Goal: Task Accomplishment & Management: Manage account settings

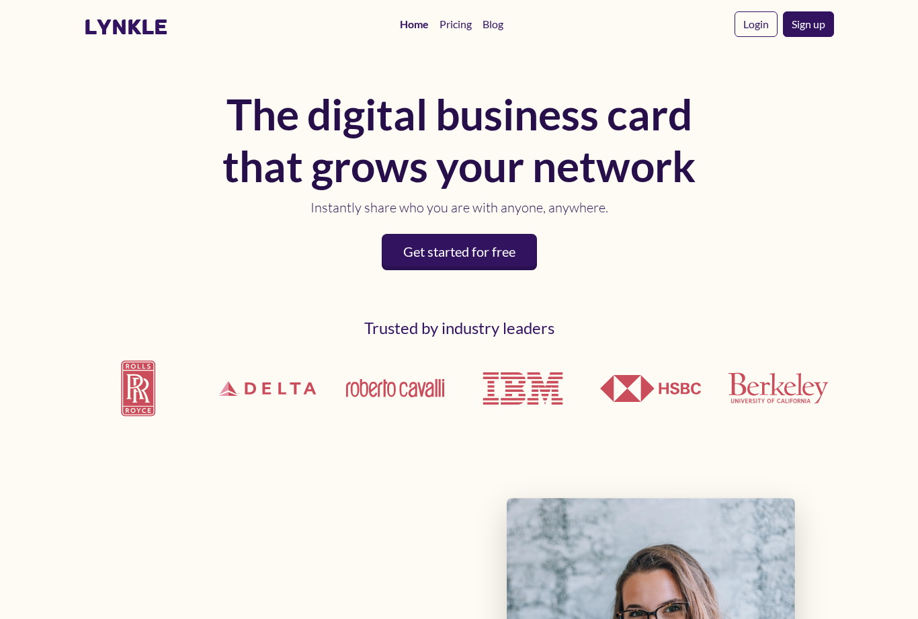
click at [735, 27] on link "Login" at bounding box center [756, 24] width 43 height 26
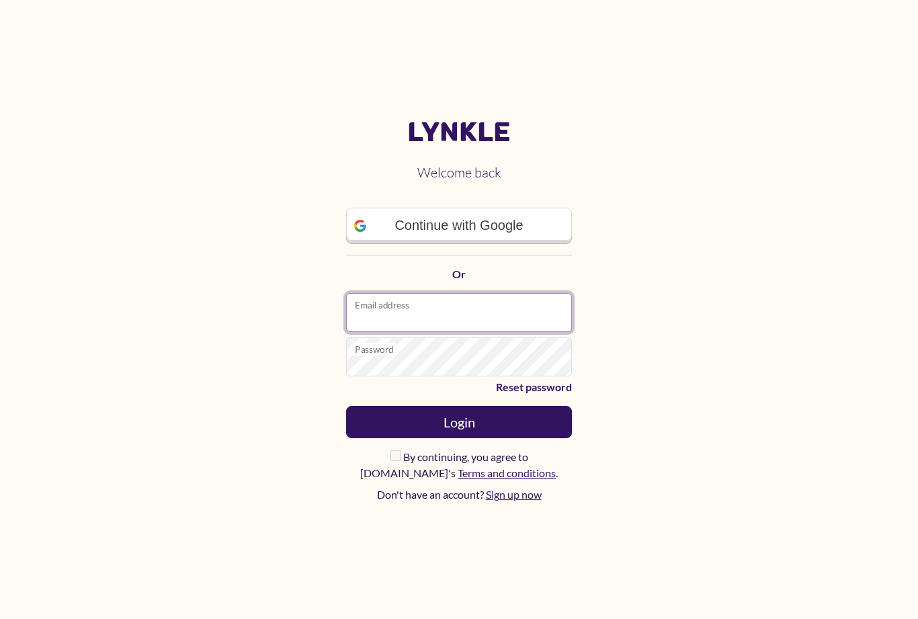
click at [475, 327] on input "Email address" at bounding box center [459, 312] width 226 height 39
type input "**********"
click at [459, 422] on button "Login" at bounding box center [459, 422] width 226 height 32
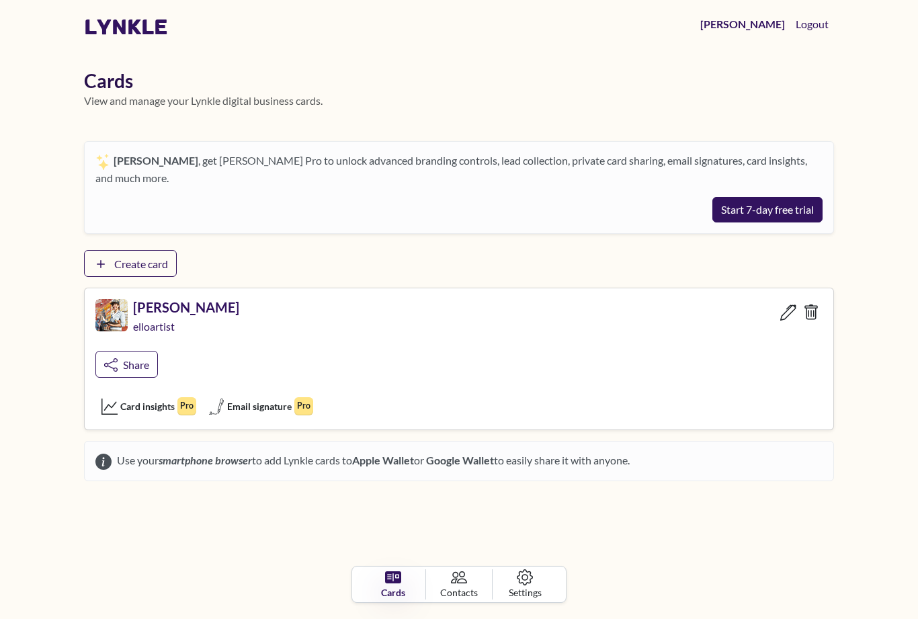
click at [173, 315] on div "elloartist" at bounding box center [186, 330] width 106 height 31
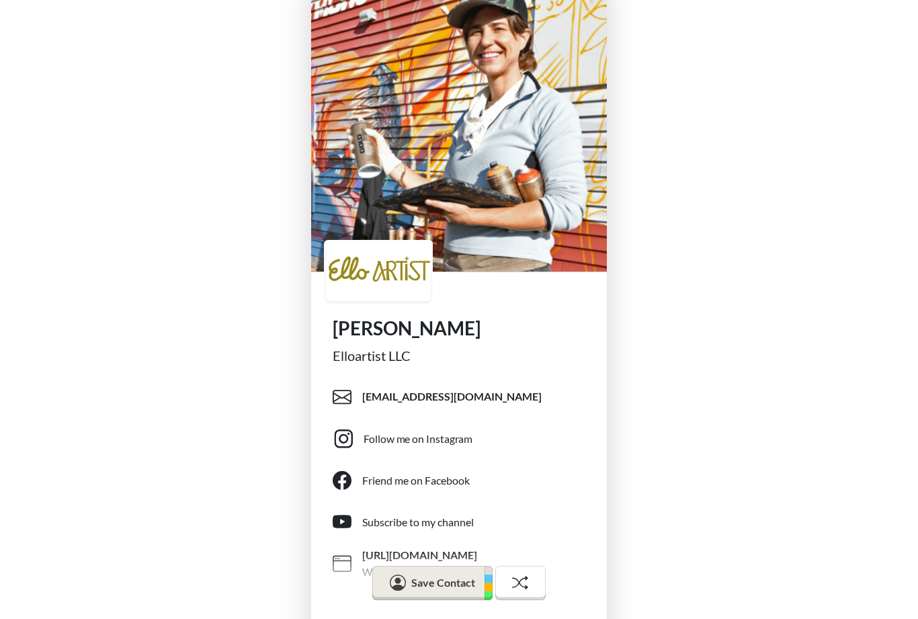
scroll to position [89, 0]
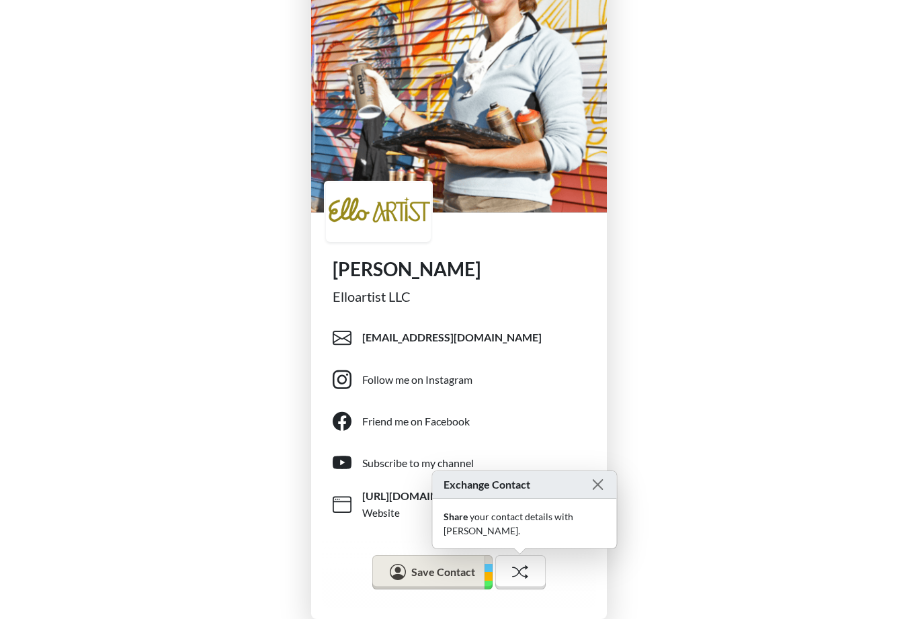
click at [709, 351] on div "[PERSON_NAME] Elloartist LLC [EMAIL_ADDRESS][DOMAIN_NAME] Follow me on Instagra…" at bounding box center [459, 267] width 918 height 713
click at [790, 333] on div "[PERSON_NAME] Elloartist LLC [EMAIL_ADDRESS][DOMAIN_NAME] Follow me on Instagra…" at bounding box center [459, 267] width 918 height 713
click at [596, 493] on button "Close" at bounding box center [598, 485] width 16 height 16
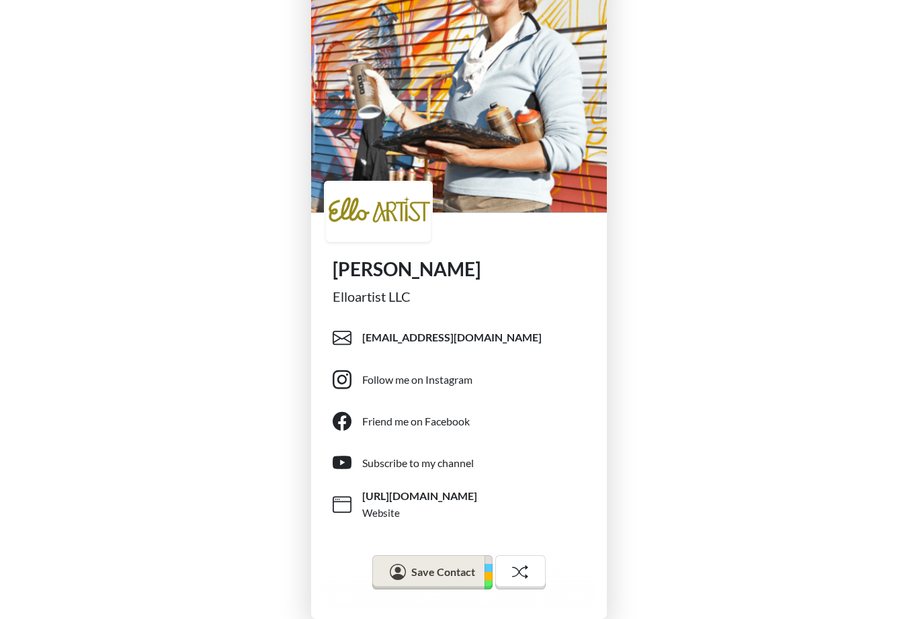
click at [772, 348] on div "[PERSON_NAME] Elloartist LLC [EMAIL_ADDRESS][DOMAIN_NAME] Follow me on Instagra…" at bounding box center [459, 267] width 918 height 713
click at [527, 575] on icon at bounding box center [527, 571] width 3 height 13
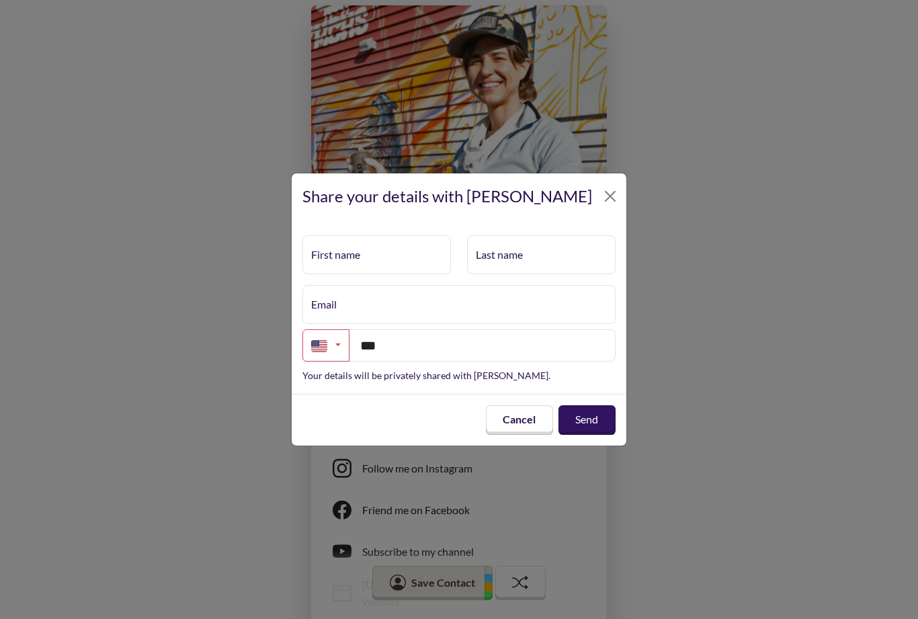
scroll to position [0, 0]
click at [530, 416] on button "Cancel" at bounding box center [519, 420] width 67 height 30
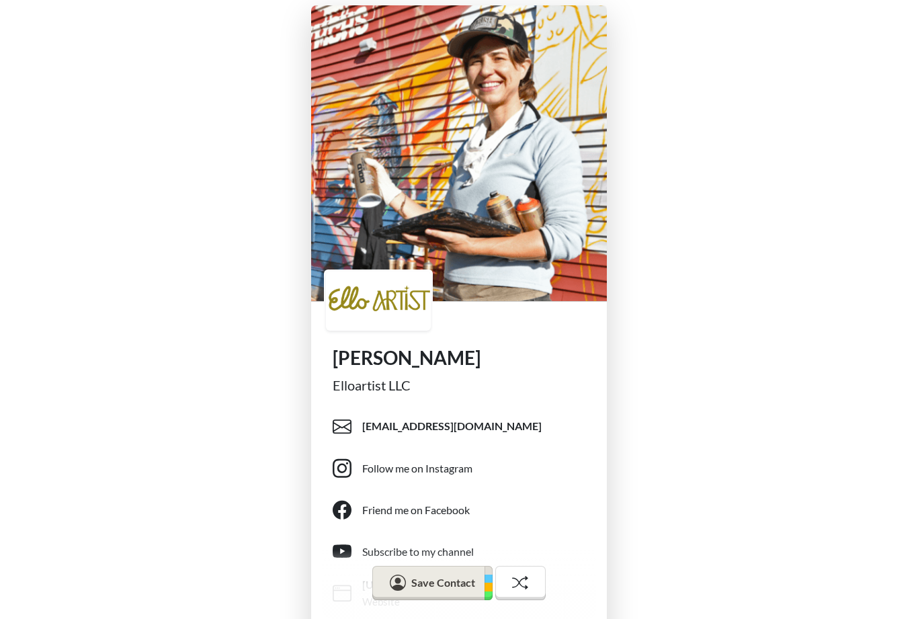
click at [731, 246] on div "[PERSON_NAME] Elloartist LLC [EMAIL_ADDRESS][DOMAIN_NAME] Follow me on Instagra…" at bounding box center [459, 356] width 918 height 713
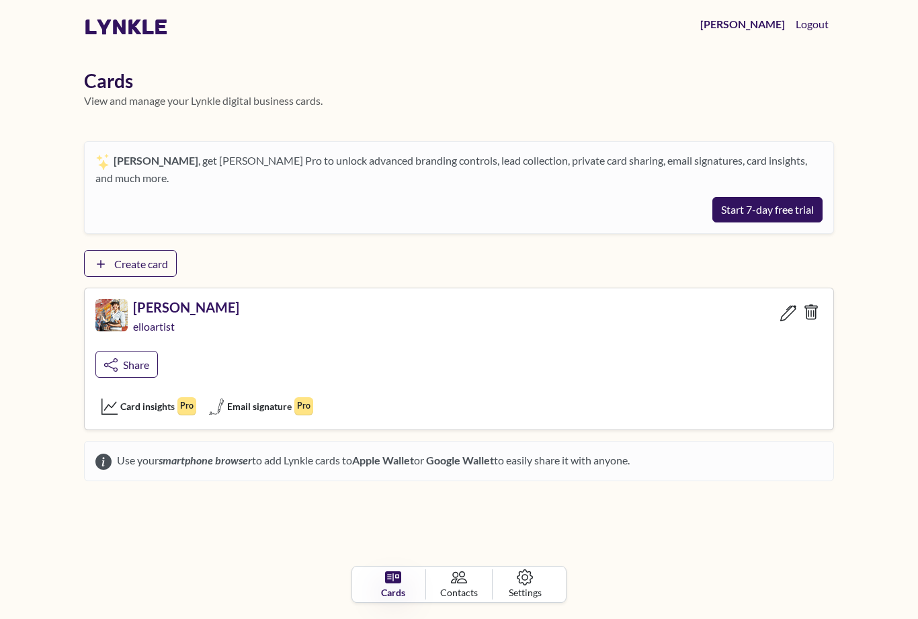
click at [785, 305] on icon at bounding box center [789, 313] width 16 height 16
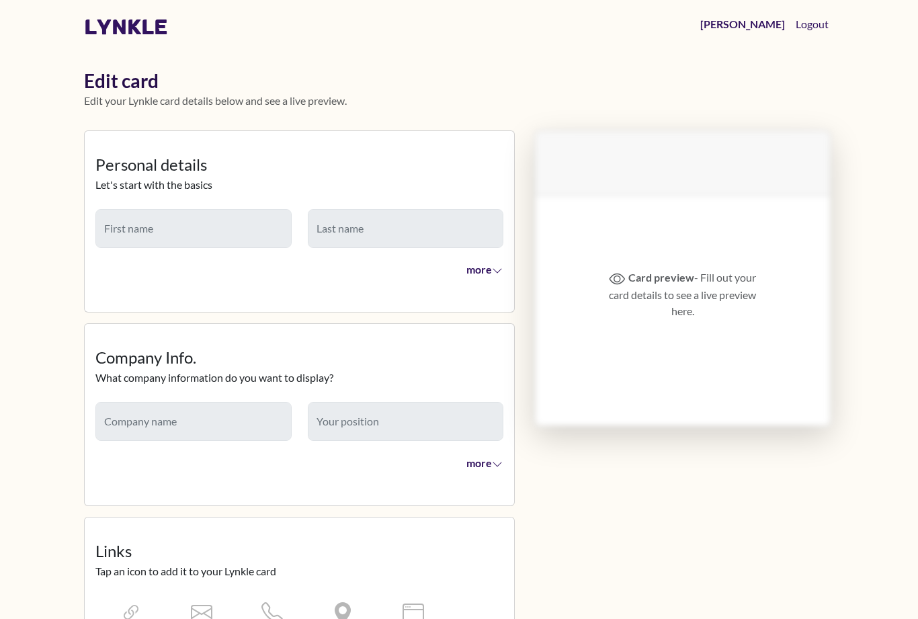
type input "*****"
type input "**********"
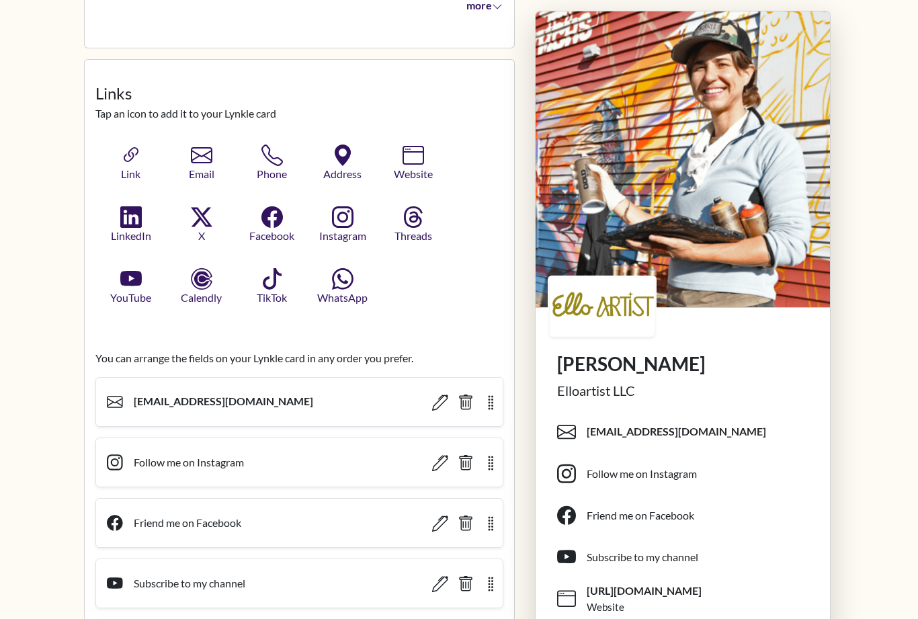
scroll to position [458, 0]
click at [463, 517] on icon "button" at bounding box center [466, 524] width 16 height 16
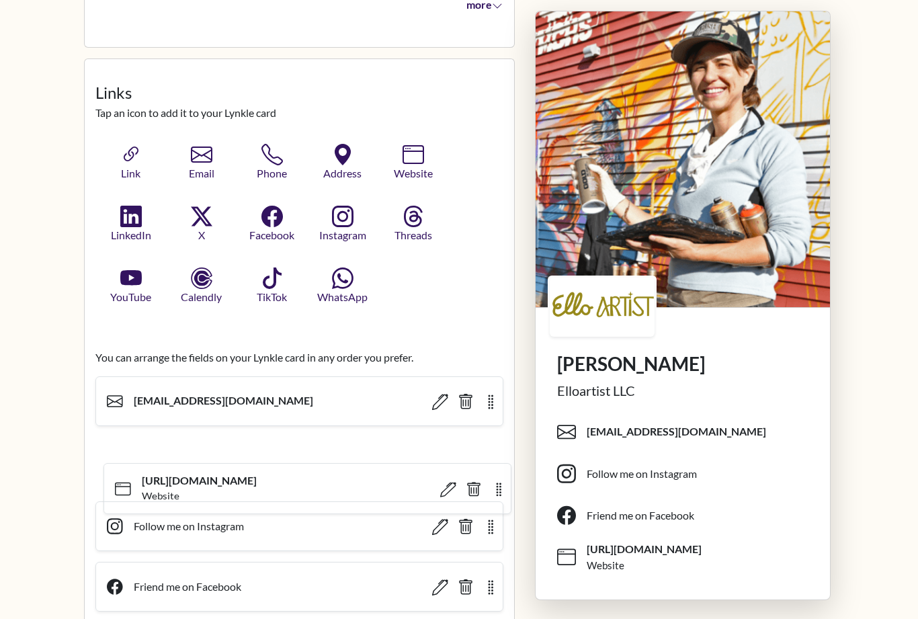
scroll to position [459, 0]
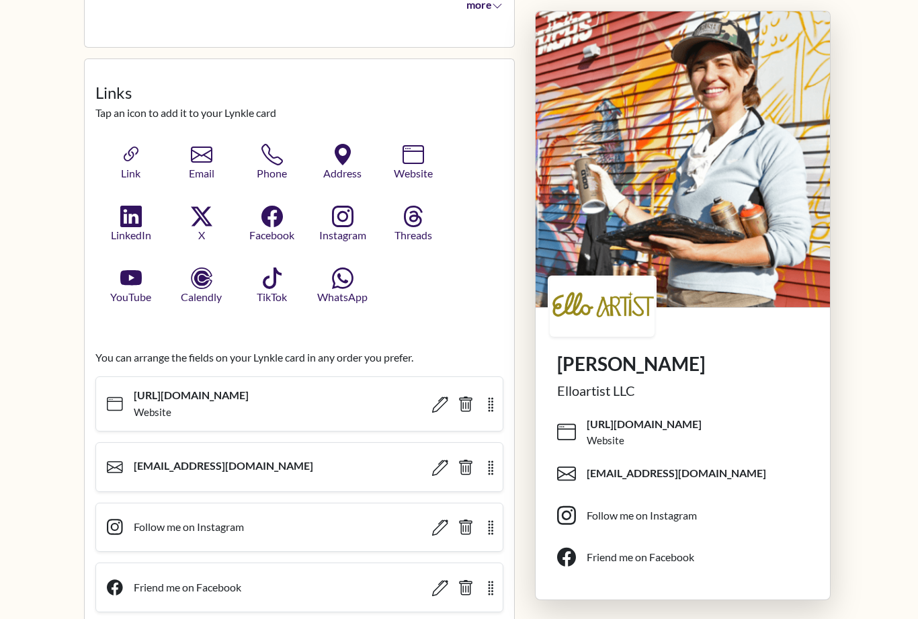
click at [269, 165] on span "Phone" at bounding box center [272, 173] width 55 height 16
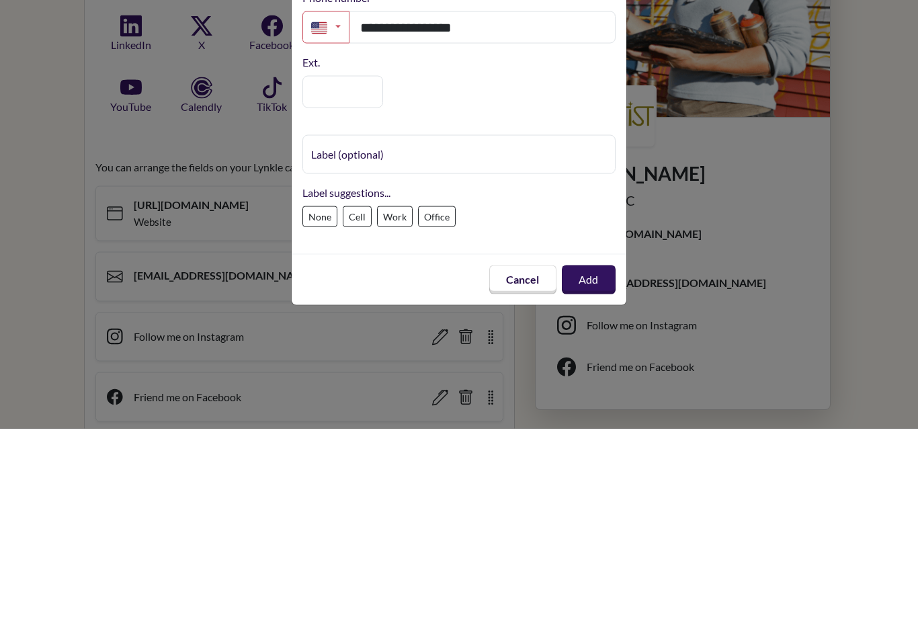
type input "**********"
click at [368, 397] on label "Cell" at bounding box center [357, 407] width 29 height 21
type input "****"
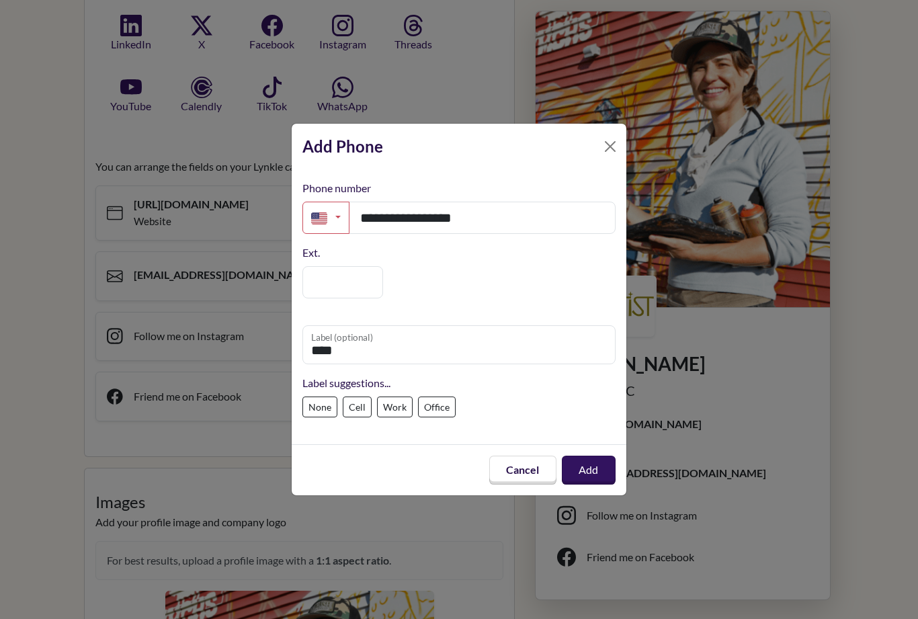
click at [596, 485] on button "Add" at bounding box center [589, 471] width 54 height 30
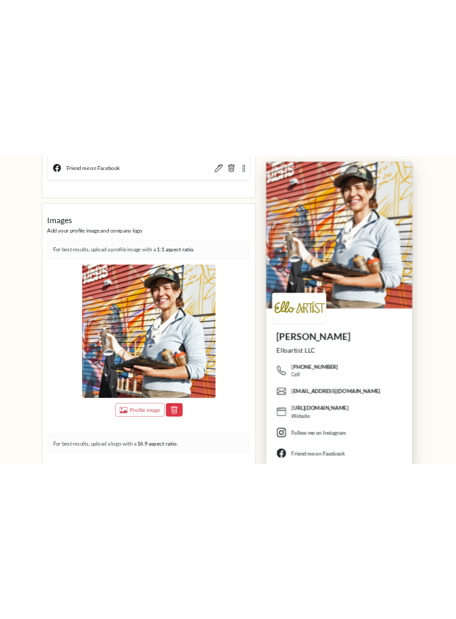
scroll to position [1274, 0]
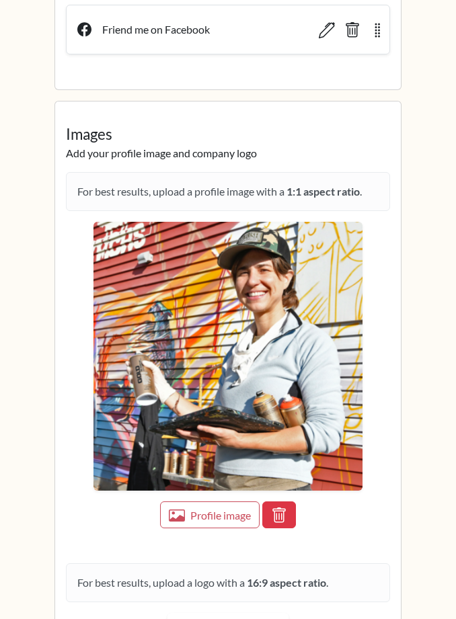
click at [225, 509] on span "Profile image" at bounding box center [220, 515] width 61 height 13
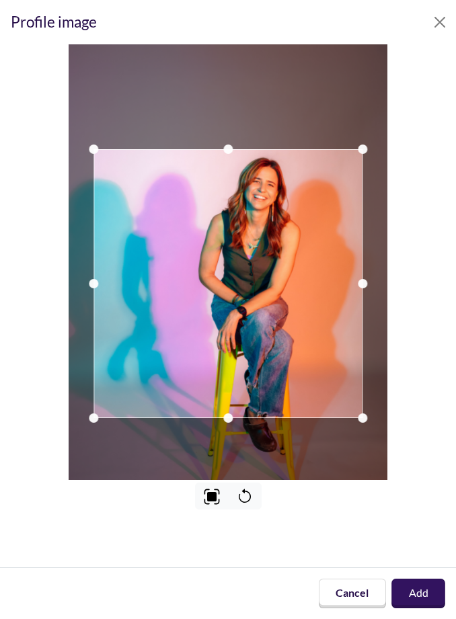
click at [432, 608] on button "Add" at bounding box center [418, 594] width 54 height 29
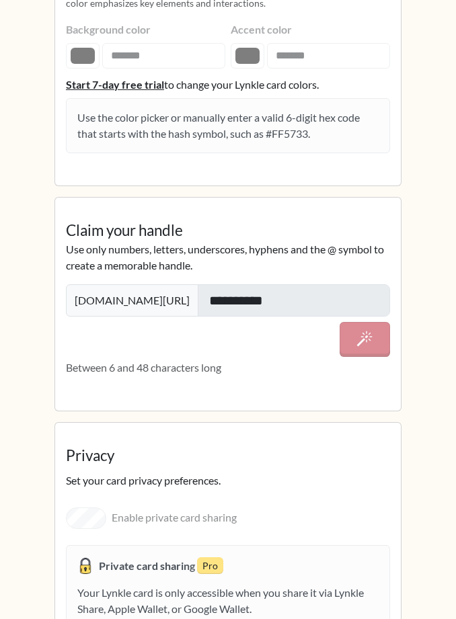
scroll to position [2321, 0]
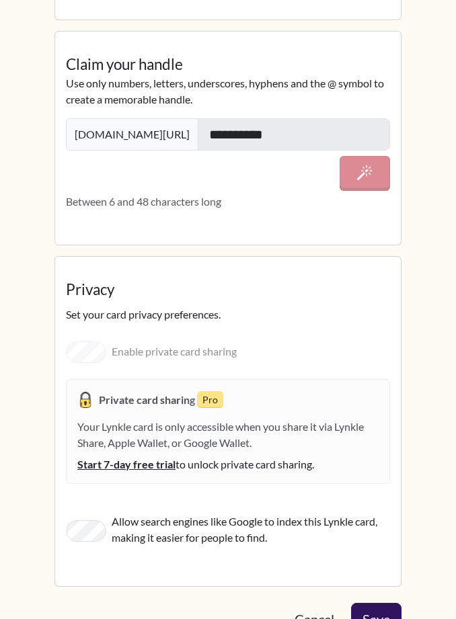
click at [383, 608] on button "Save" at bounding box center [376, 619] width 50 height 32
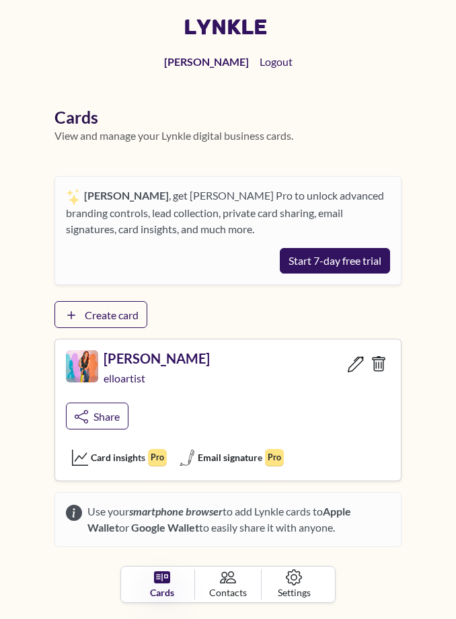
click at [114, 420] on span "Share" at bounding box center [106, 416] width 26 height 13
